Goal: Task Accomplishment & Management: Complete application form

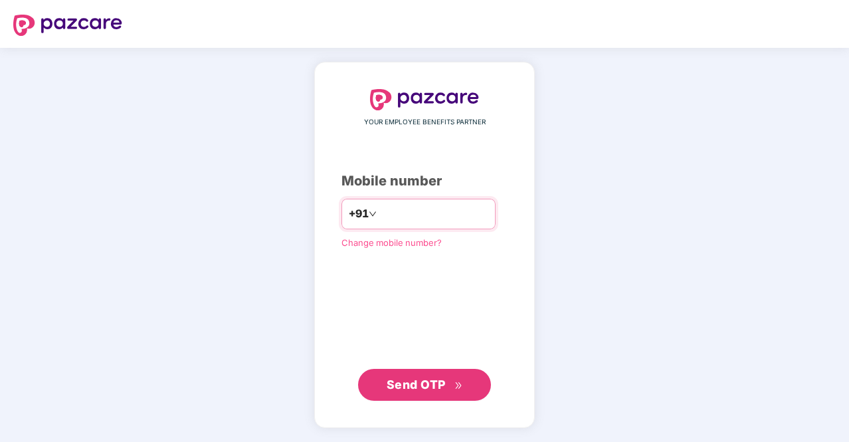
click at [429, 218] on input "number" at bounding box center [433, 213] width 109 height 21
click at [398, 213] on input "number" at bounding box center [433, 213] width 109 height 21
type input "**********"
click at [419, 382] on span "Send OTP" at bounding box center [416, 384] width 59 height 14
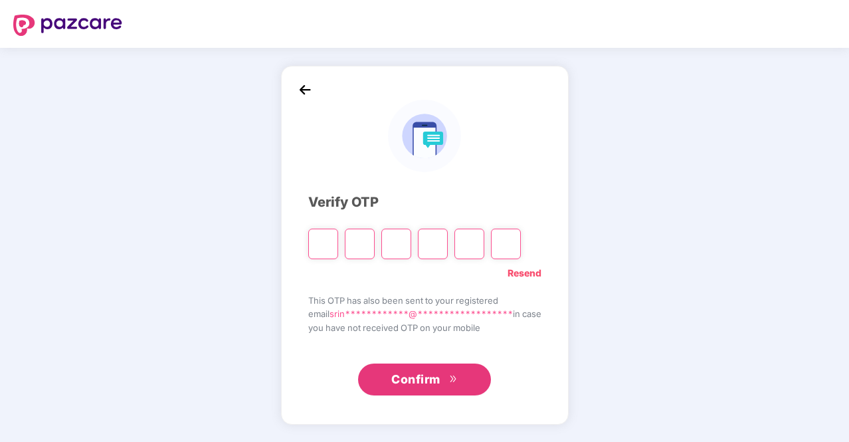
type input "*"
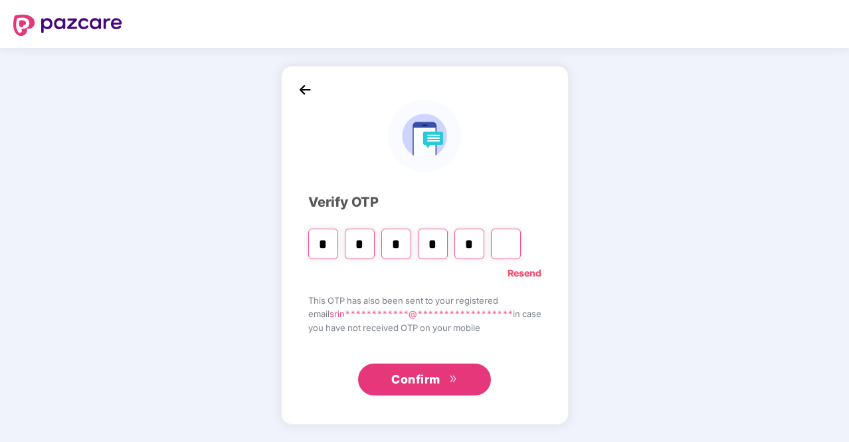
type input "*"
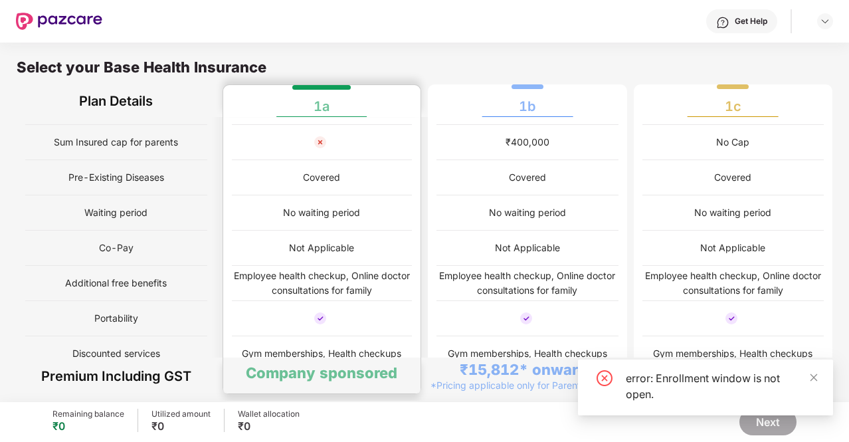
scroll to position [133, 0]
click at [334, 373] on div "Company sponsored" at bounding box center [321, 372] width 151 height 19
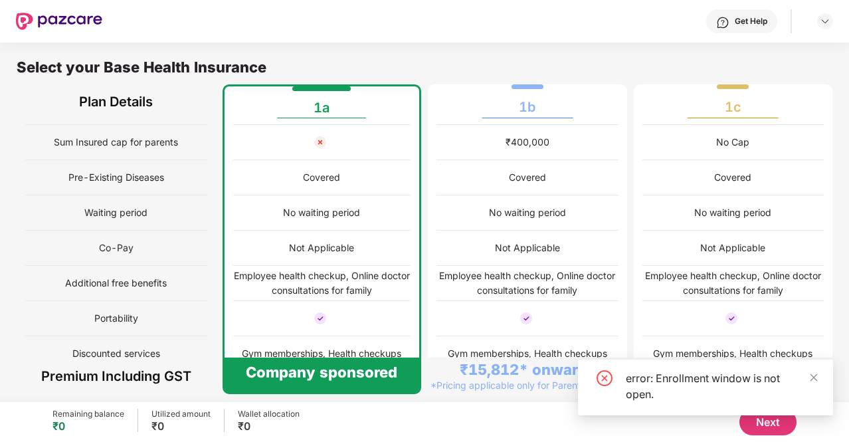
scroll to position [0, 0]
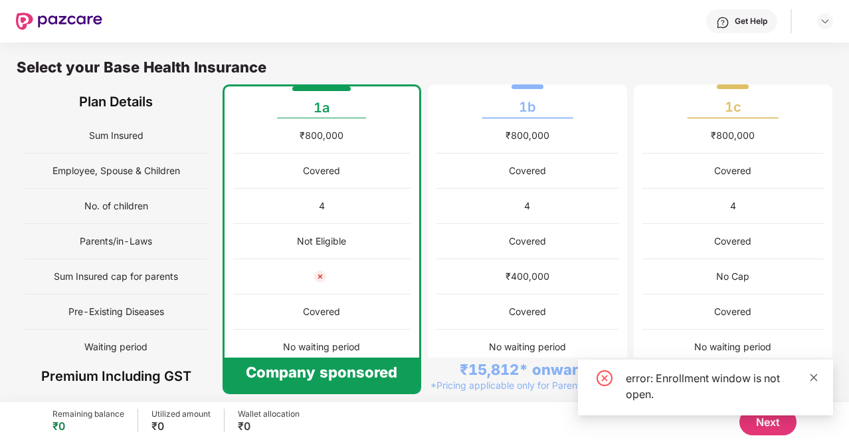
click at [815, 377] on icon "close" at bounding box center [814, 376] width 7 height 7
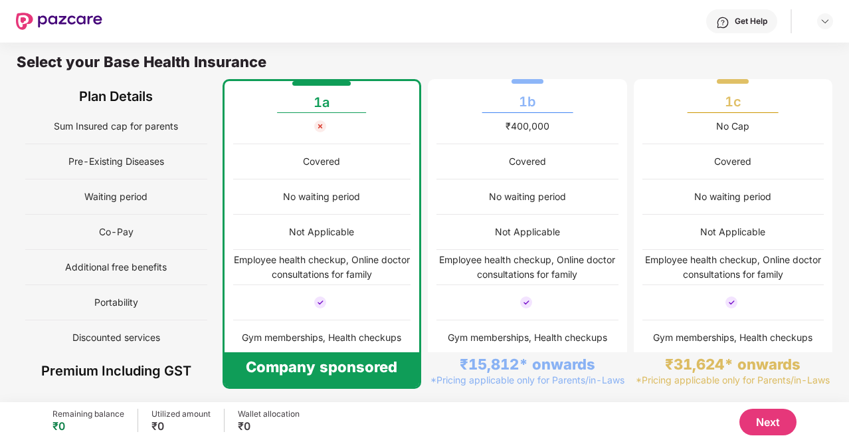
scroll to position [7, 0]
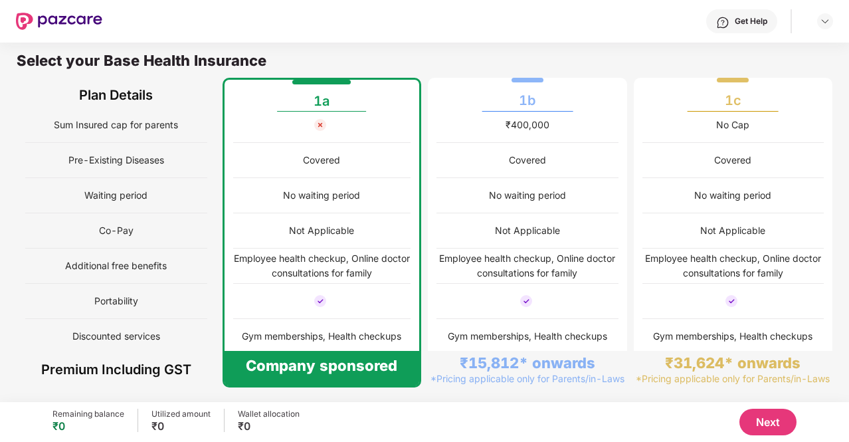
click at [306, 365] on div "Company sponsored" at bounding box center [321, 365] width 151 height 19
click at [328, 370] on div "Company sponsored" at bounding box center [321, 365] width 151 height 19
click at [778, 417] on button "Next" at bounding box center [768, 422] width 57 height 27
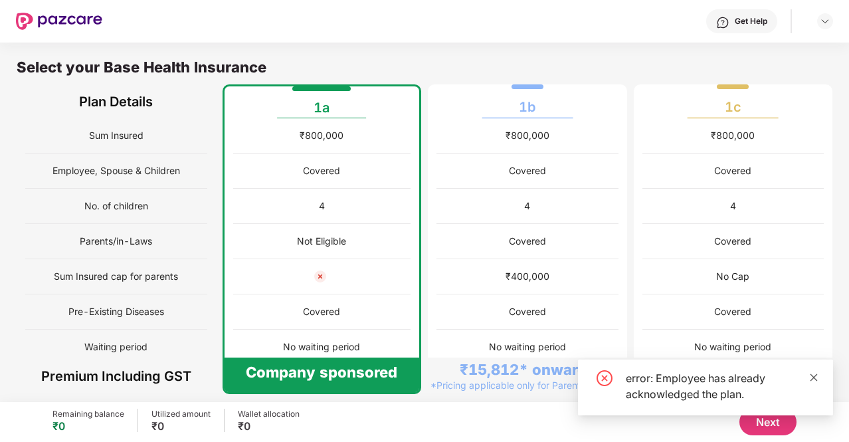
click at [815, 376] on icon "close" at bounding box center [814, 376] width 7 height 7
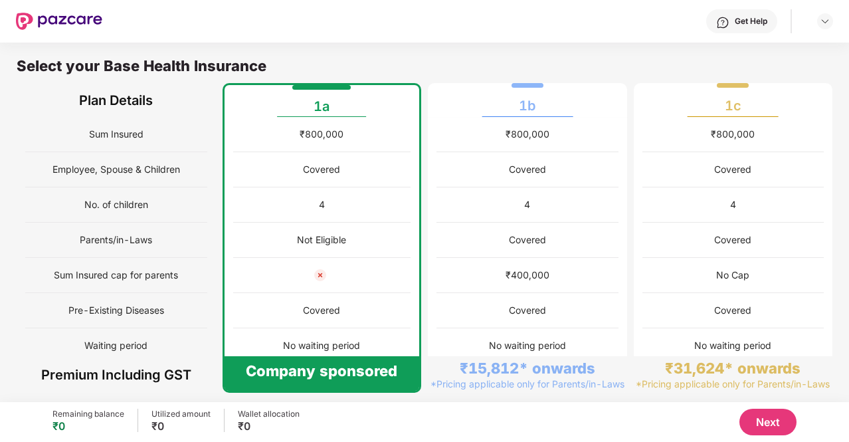
scroll to position [0, 0]
